Goal: Find specific page/section: Find specific page/section

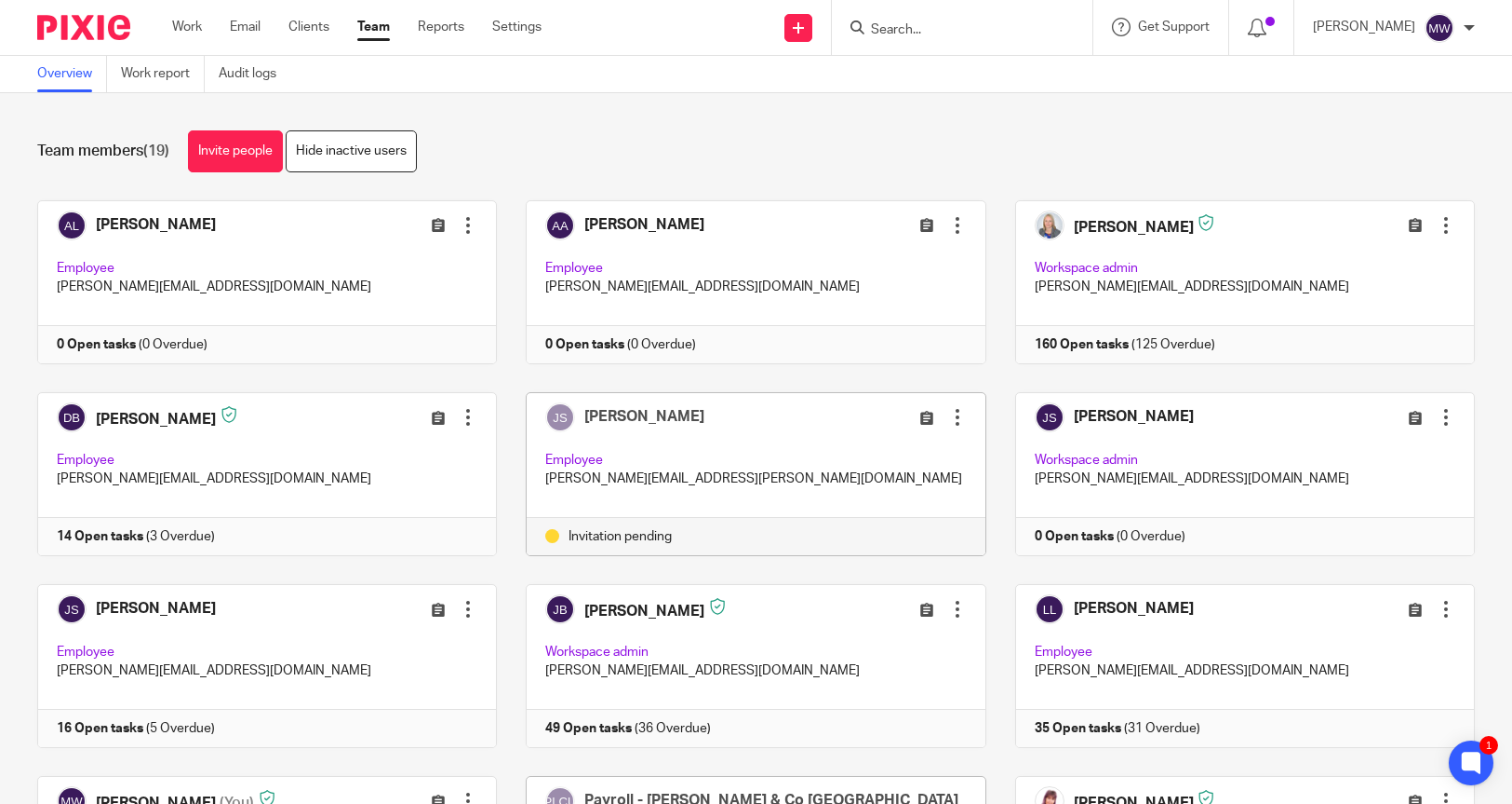
click at [495, 112] on div "Team members (19) Invite people Hide inactive users Invite team members Add inv…" at bounding box center [756, 449] width 1512 height 711
click at [299, 27] on link "Clients" at bounding box center [308, 27] width 41 height 19
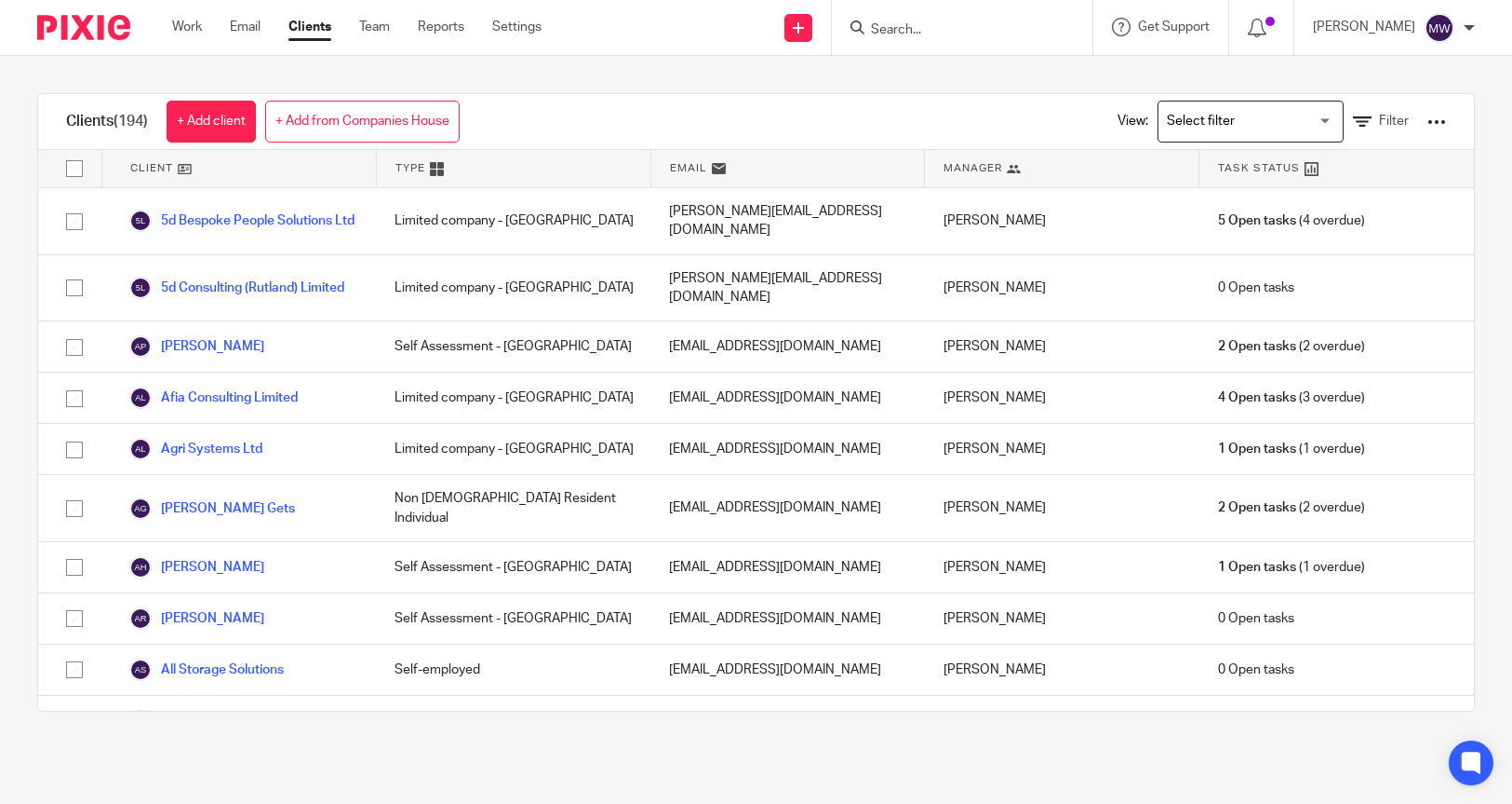
click at [935, 35] on input "Search" at bounding box center [953, 31] width 168 height 17
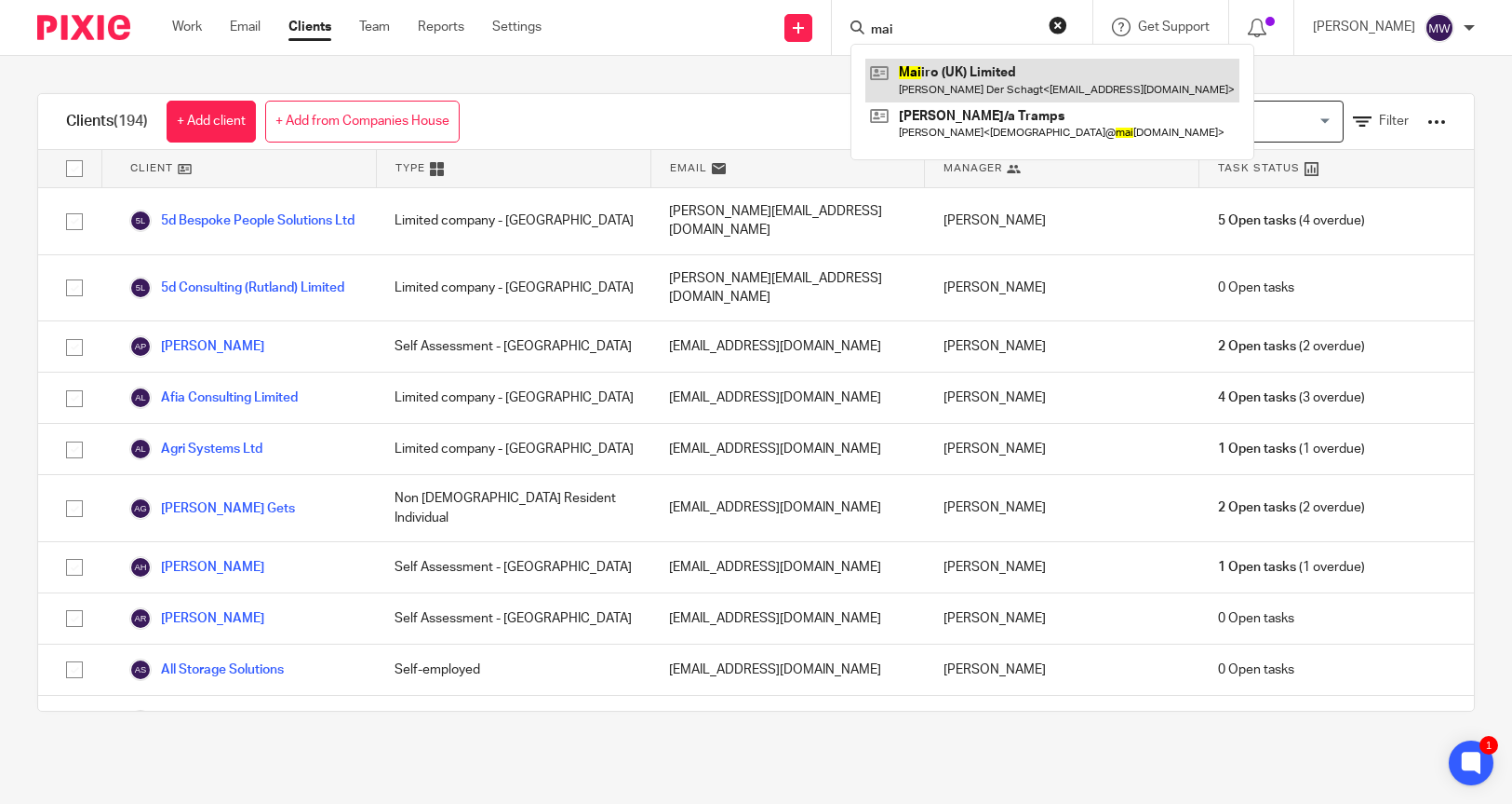
type input "mai"
click at [1043, 74] on link at bounding box center [1052, 79] width 374 height 42
